Goal: Navigation & Orientation: Understand site structure

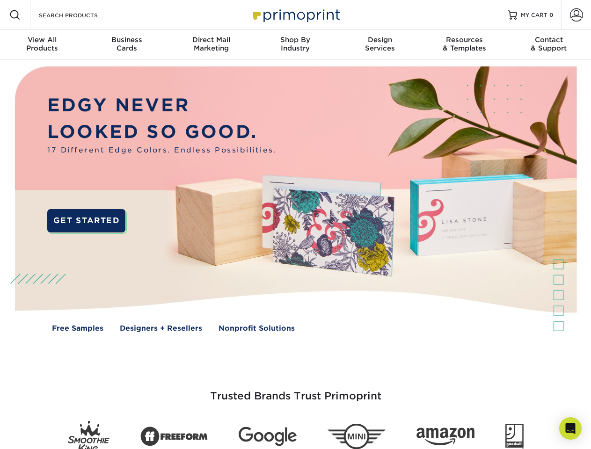
click at [295, 224] on img at bounding box center [295, 206] width 585 height 292
click at [15, 15] on span at bounding box center [14, 14] width 11 height 11
click at [576, 15] on span at bounding box center [576, 14] width 13 height 13
click at [42, 45] on div "View All Products" at bounding box center [42, 44] width 84 height 17
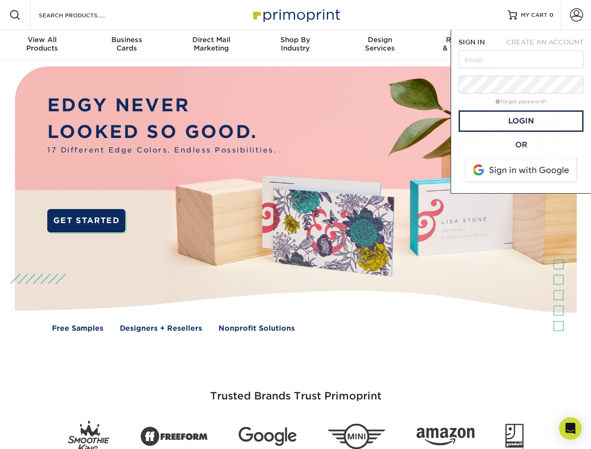
click at [126, 45] on div "Business Cards" at bounding box center [126, 44] width 84 height 17
click at [211, 45] on div "Direct Mail Marketing" at bounding box center [211, 44] width 84 height 17
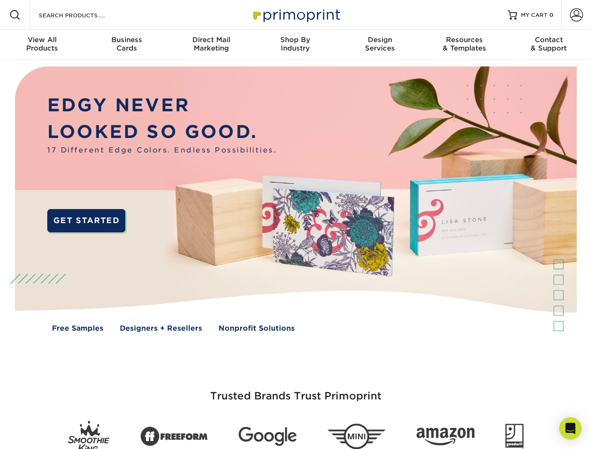
click at [295, 45] on div "Shop By Industry" at bounding box center [295, 44] width 84 height 17
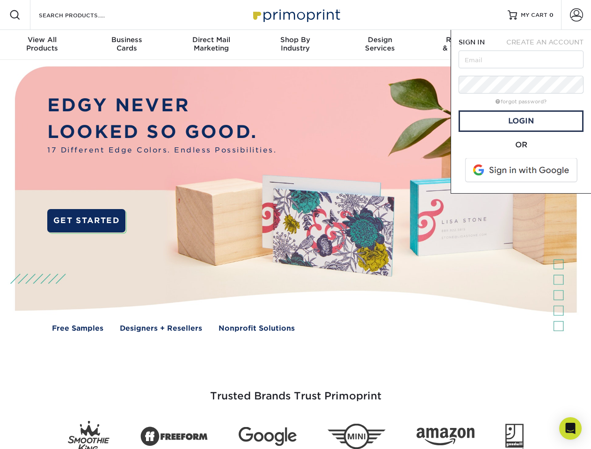
click at [380, 45] on div "Design Services" at bounding box center [380, 44] width 84 height 17
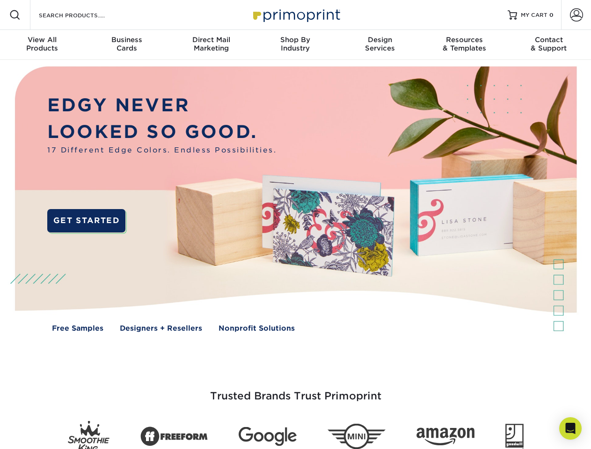
click at [464, 45] on span "SIGN IN" at bounding box center [471, 41] width 26 height 7
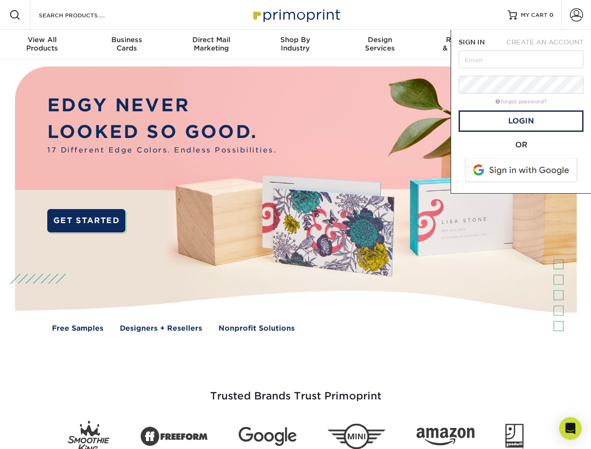
click at [549, 45] on div "Contact & Support" at bounding box center [549, 44] width 84 height 17
